Goal: Task Accomplishment & Management: Complete application form

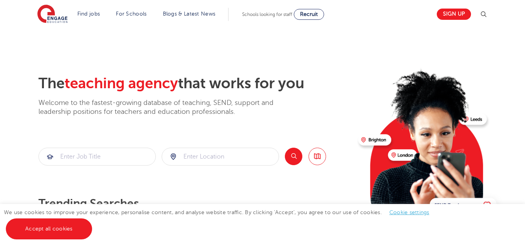
scroll to position [274, 0]
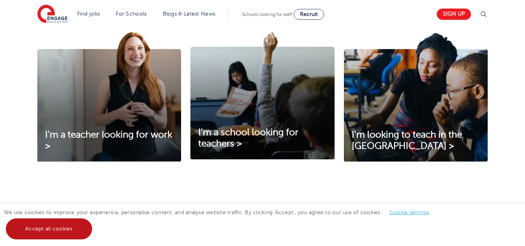
click at [52, 229] on link "Accept all cookies" at bounding box center [49, 229] width 86 height 21
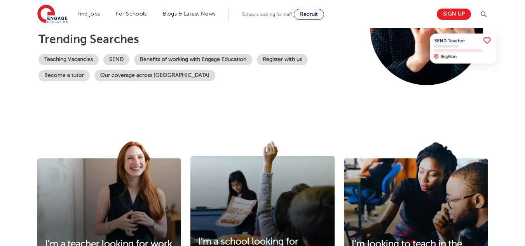
scroll to position [260, 0]
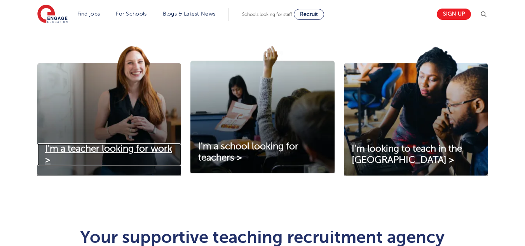
click at [144, 146] on span "I'm a teacher looking for work >" at bounding box center [108, 155] width 127 height 22
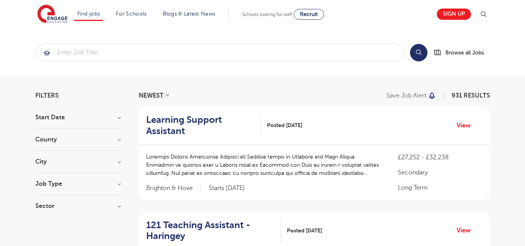
click at [484, 15] on img at bounding box center [483, 14] width 9 height 9
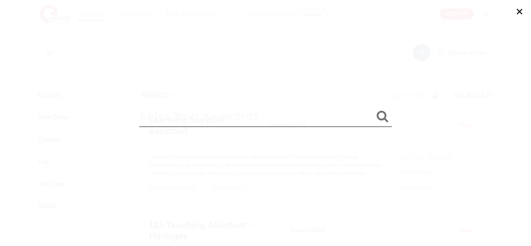
click at [202, 105] on input "search" at bounding box center [265, 114] width 253 height 25
type input "Biology"
click at [383, 112] on icon "submit" at bounding box center [383, 116] width 12 height 12
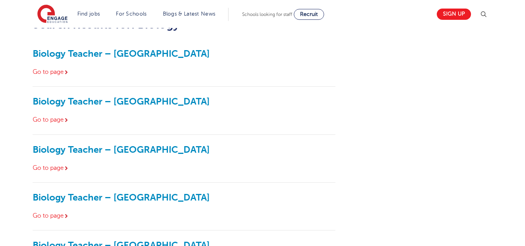
scroll to position [34, 0]
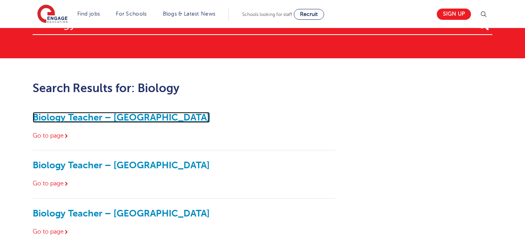
click at [116, 112] on link "Biology Teacher – Enfield" at bounding box center [121, 117] width 177 height 11
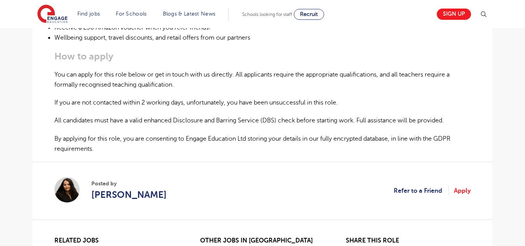
scroll to position [488, 0]
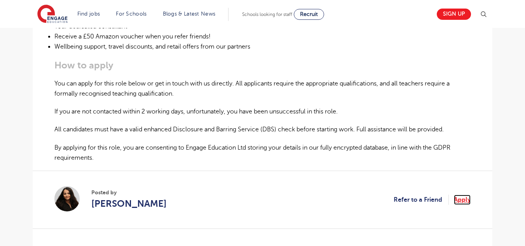
click at [462, 200] on link "Apply" at bounding box center [462, 200] width 17 height 10
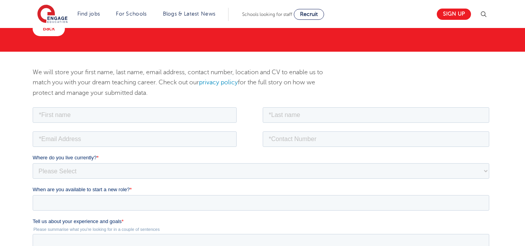
scroll to position [51, 0]
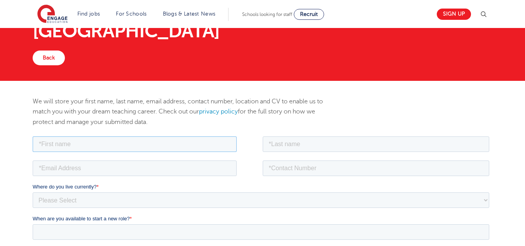
click at [165, 144] on input "text" at bounding box center [135, 144] width 204 height 16
type input "Joseph"
click at [289, 137] on input "text" at bounding box center [376, 144] width 227 height 16
type input "Ndondo"
click at [169, 161] on input "email" at bounding box center [135, 168] width 204 height 16
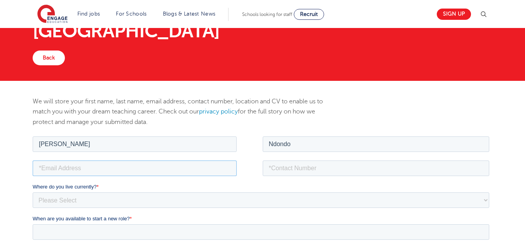
type input "kunashe@outlook.com"
click at [287, 170] on input "tel" at bounding box center [376, 168] width 227 height 16
type input "_"
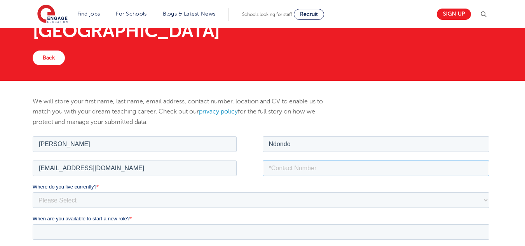
type input ")"
type input "("
type input "_"
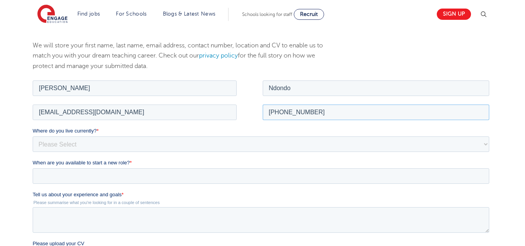
scroll to position [107, 0]
type input "+263775770113"
click at [203, 141] on select "Please Select UK Canada Ireland Australia New Zealand Europe USA South Africa J…" at bounding box center [261, 144] width 457 height 16
select select "Africa"
click at [33, 136] on select "Please Select UK Canada Ireland Australia New Zealand Europe USA South Africa J…" at bounding box center [261, 144] width 457 height 16
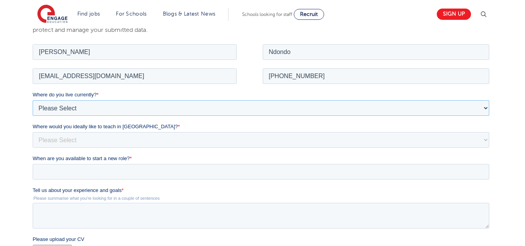
scroll to position [146, 0]
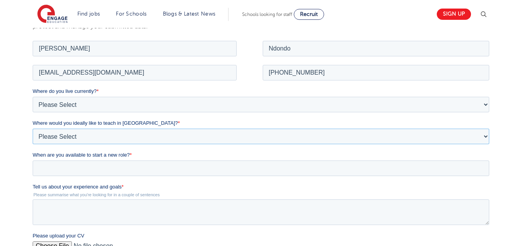
click at [103, 139] on select "Please Select I'm flexible! London Any city in England Greater London/Home Coun…" at bounding box center [261, 136] width 457 height 16
select select "Flexible"
click at [33, 128] on select "Please Select I'm flexible! London Any city in England Greater London/Home Coun…" at bounding box center [261, 136] width 457 height 16
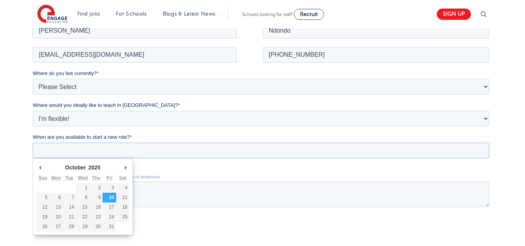
click at [96, 154] on input "When are you available to start a new role? *" at bounding box center [261, 150] width 457 height 16
type div "2026-01-01"
type input "2026/01/01"
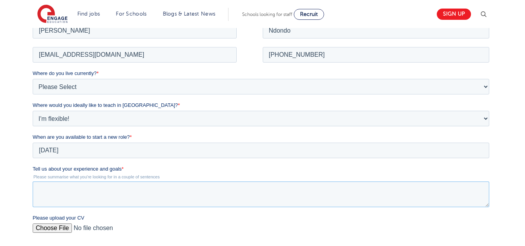
click at [89, 193] on textarea "Tell us about your experience and goals *" at bounding box center [261, 194] width 457 height 26
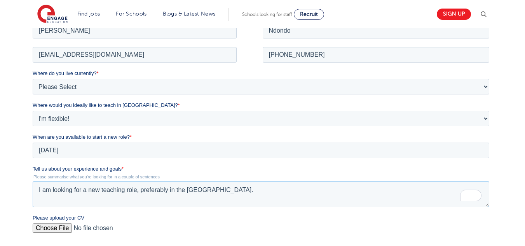
type textarea "I am looking for a new teaching role, preferably in the UK."
click at [60, 226] on input "Please upload your CV" at bounding box center [261, 231] width 457 height 16
type input "C:\fakepath\CV Teaching.pdf"
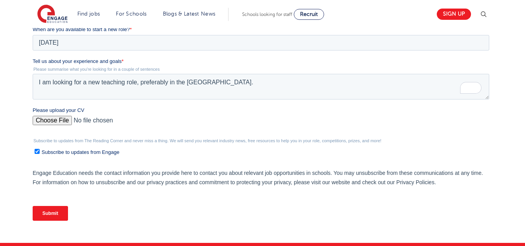
scroll to position [273, 0]
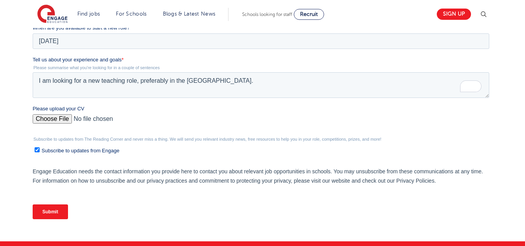
click at [74, 151] on span "Subscribe to updates from Engage" at bounding box center [81, 151] width 78 height 6
click at [40, 151] on input "Subscribe to updates from Engage" at bounding box center [37, 149] width 5 height 5
checkbox input "false"
click at [54, 212] on input "Submit" at bounding box center [50, 212] width 35 height 15
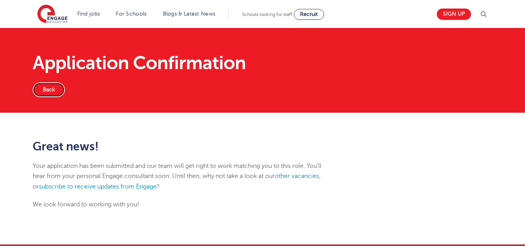
click at [53, 91] on link "Back" at bounding box center [49, 89] width 32 height 15
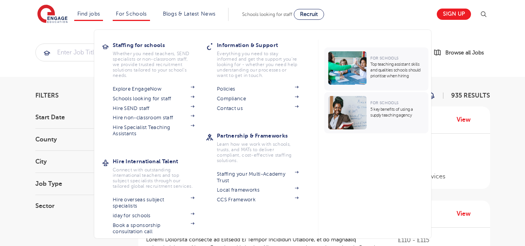
scroll to position [35, 0]
